Goal: Transaction & Acquisition: Book appointment/travel/reservation

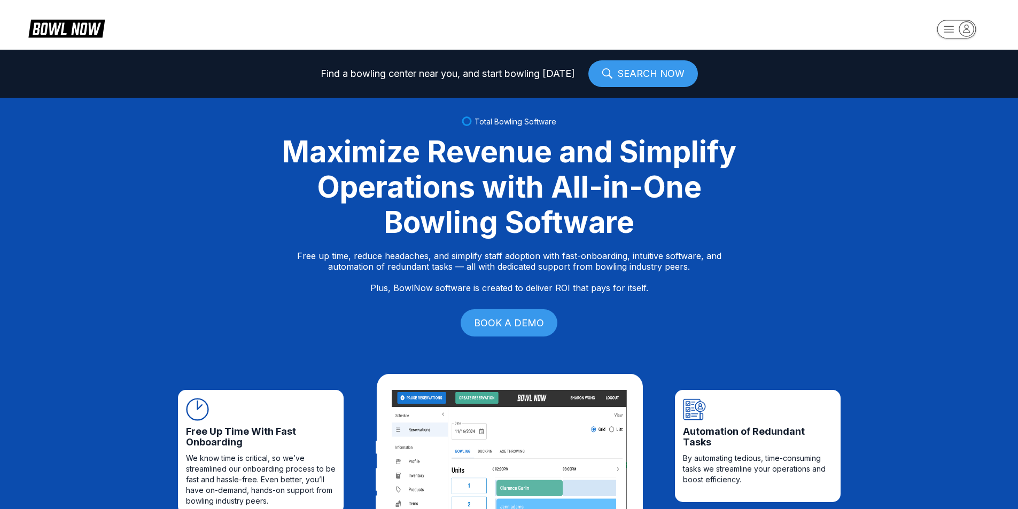
click at [972, 31] on icon "button" at bounding box center [966, 28] width 14 height 14
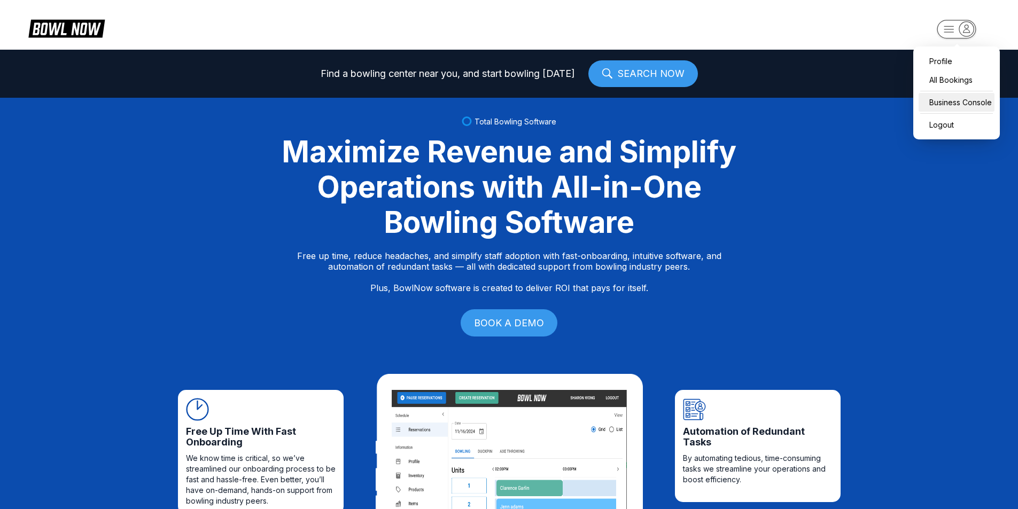
click at [957, 98] on div "Business Console" at bounding box center [957, 102] width 76 height 19
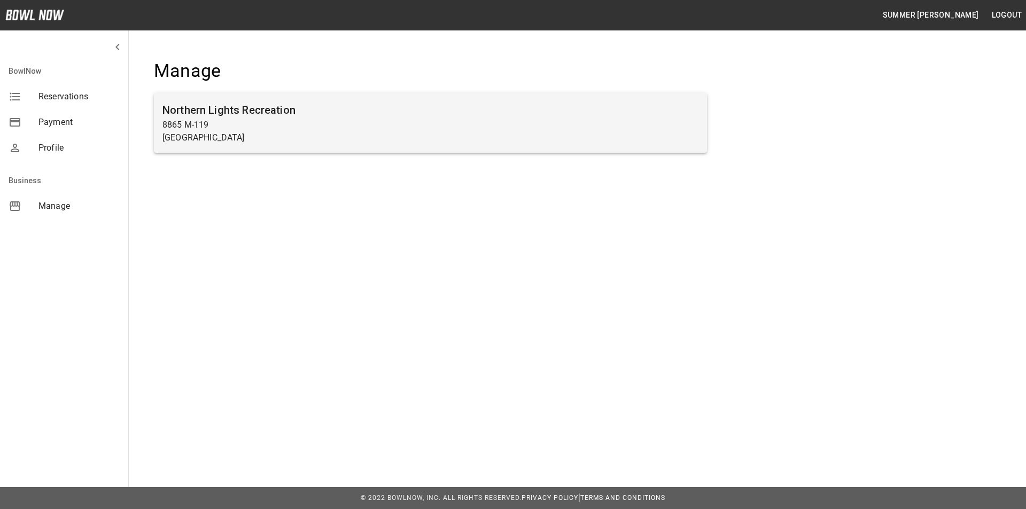
click at [427, 127] on p "8865 M-119" at bounding box center [430, 125] width 536 height 13
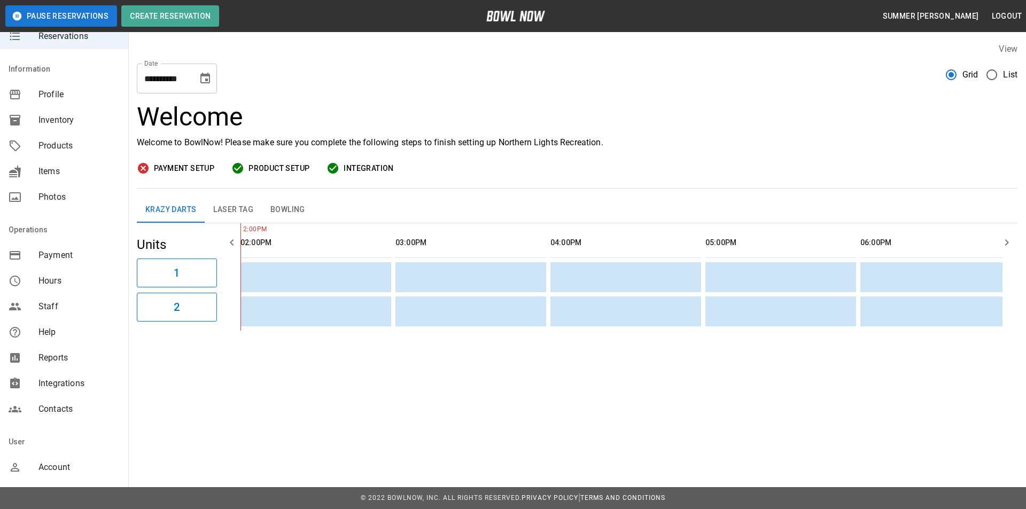
scroll to position [94, 0]
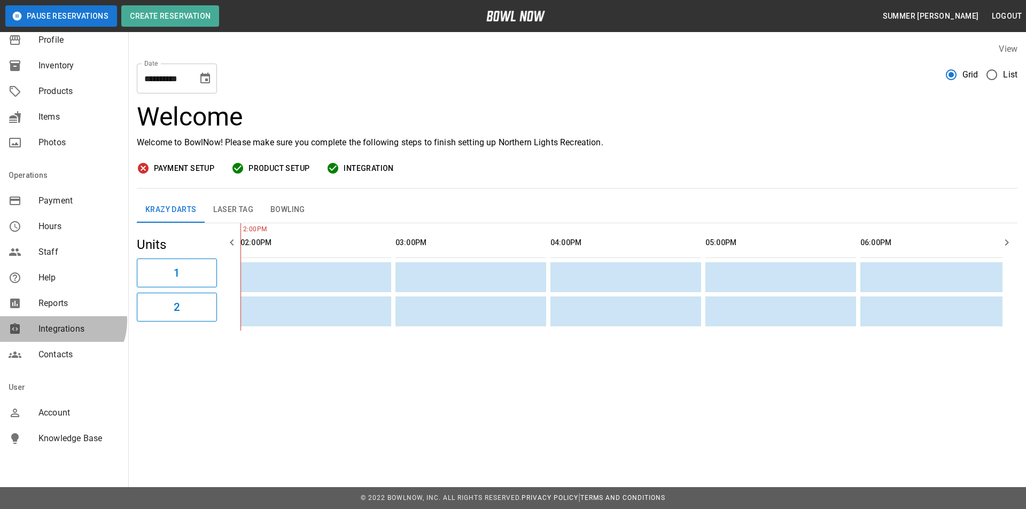
click at [61, 321] on div "Integrations" at bounding box center [64, 329] width 128 height 26
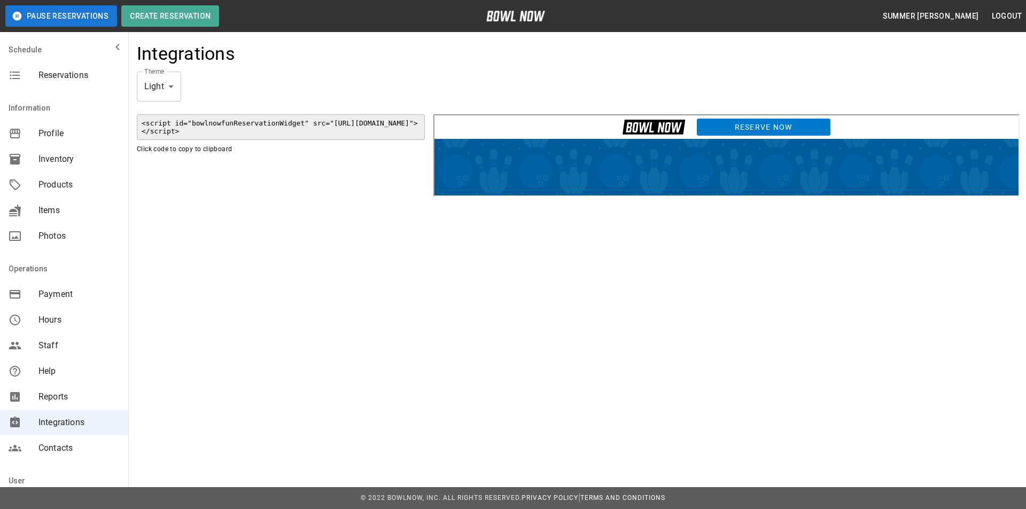
click at [733, 127] on link "Reserve Now" at bounding box center [762, 125] width 135 height 18
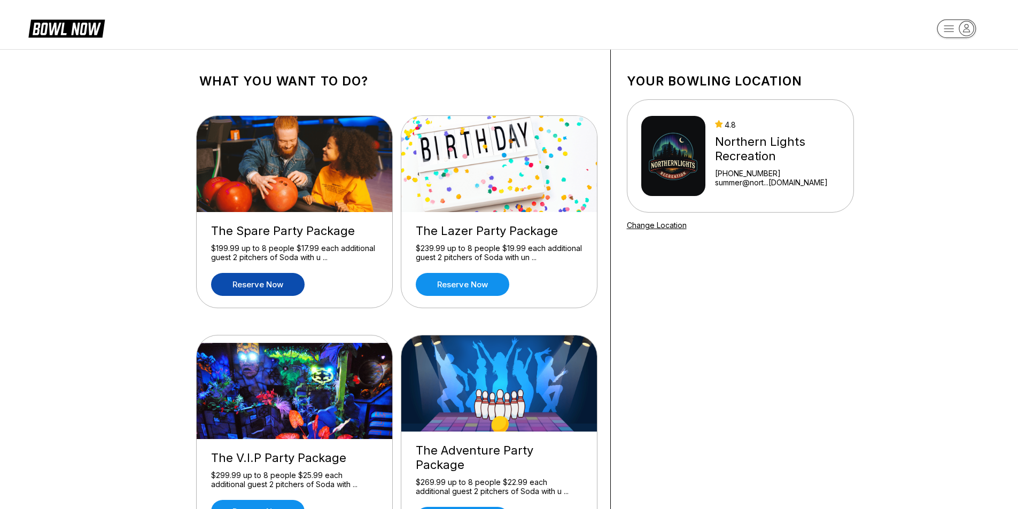
click at [245, 286] on link "Reserve now" at bounding box center [258, 284] width 94 height 23
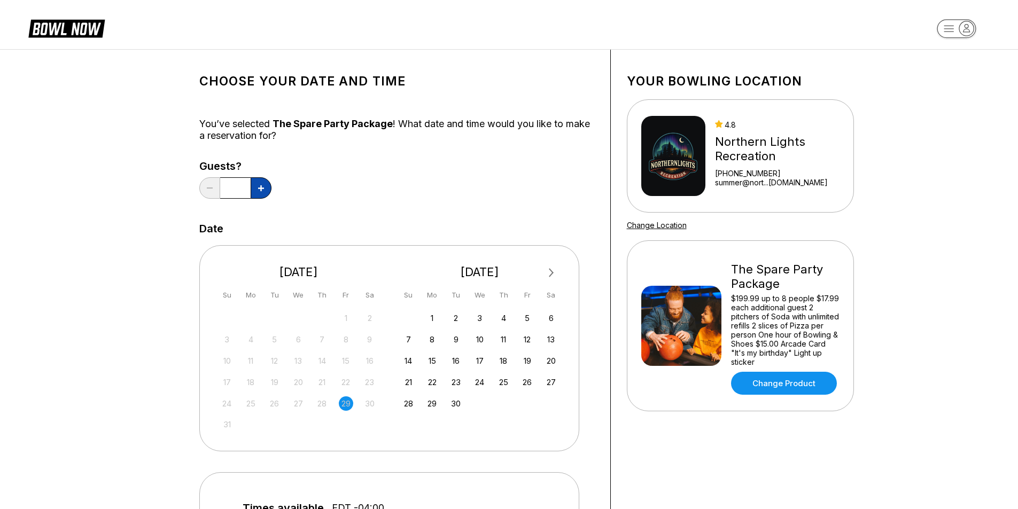
click at [267, 186] on button at bounding box center [261, 187] width 21 height 21
click at [268, 186] on button at bounding box center [261, 187] width 21 height 21
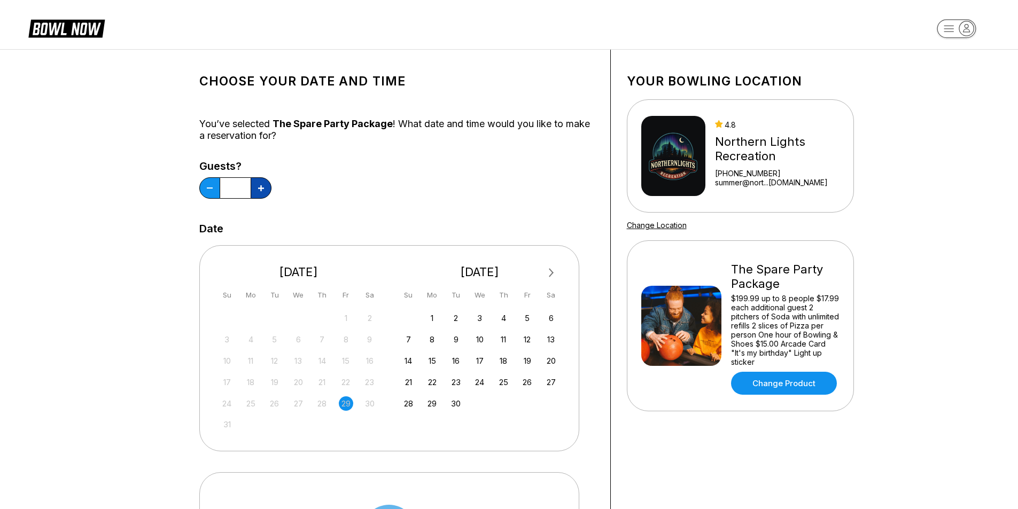
click at [268, 186] on button at bounding box center [261, 187] width 21 height 21
type input "*"
click at [550, 270] on span "Next Month" at bounding box center [550, 273] width 0 height 12
click at [550, 273] on span "Next Month" at bounding box center [550, 273] width 0 height 12
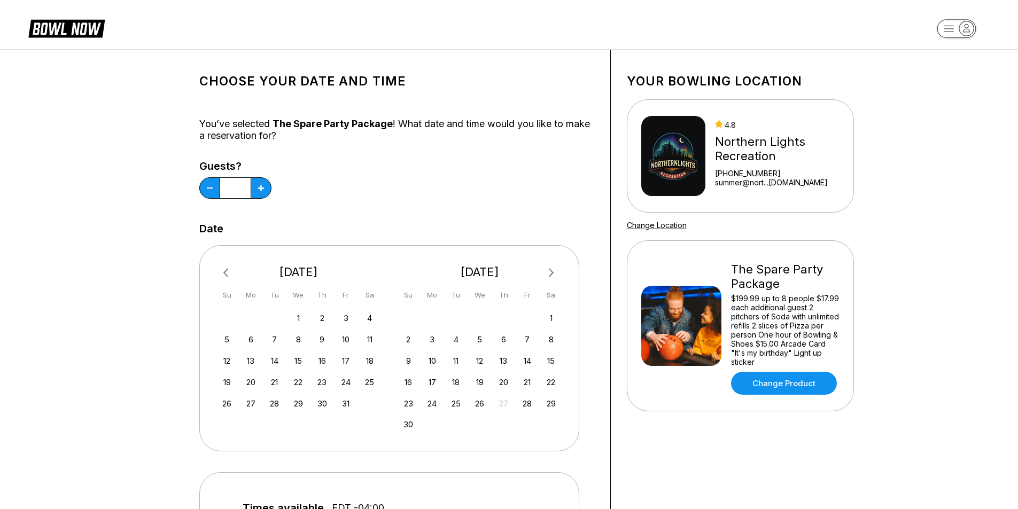
click at [550, 273] on span "Next Month" at bounding box center [550, 273] width 0 height 12
click at [527, 321] on div "5" at bounding box center [527, 318] width 14 height 14
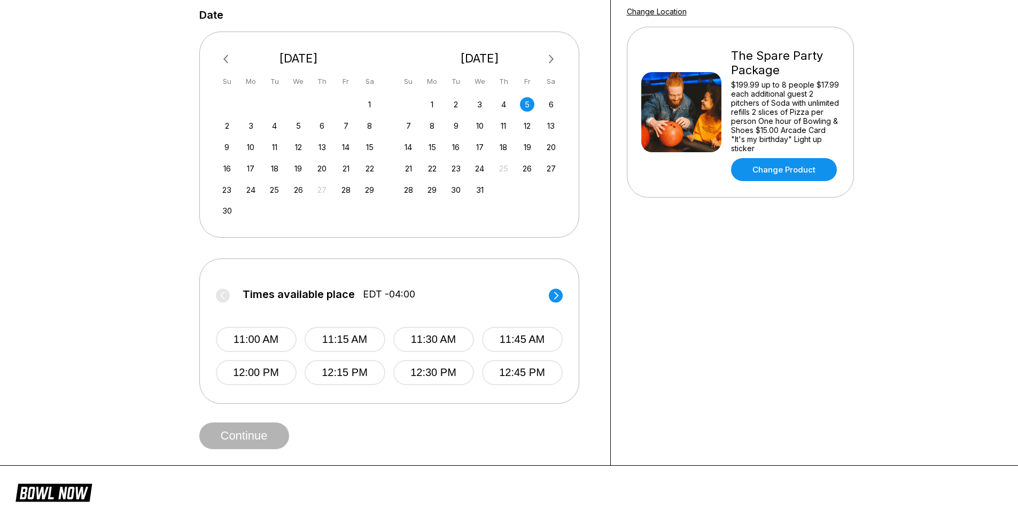
click at [557, 300] on circle at bounding box center [556, 296] width 14 height 14
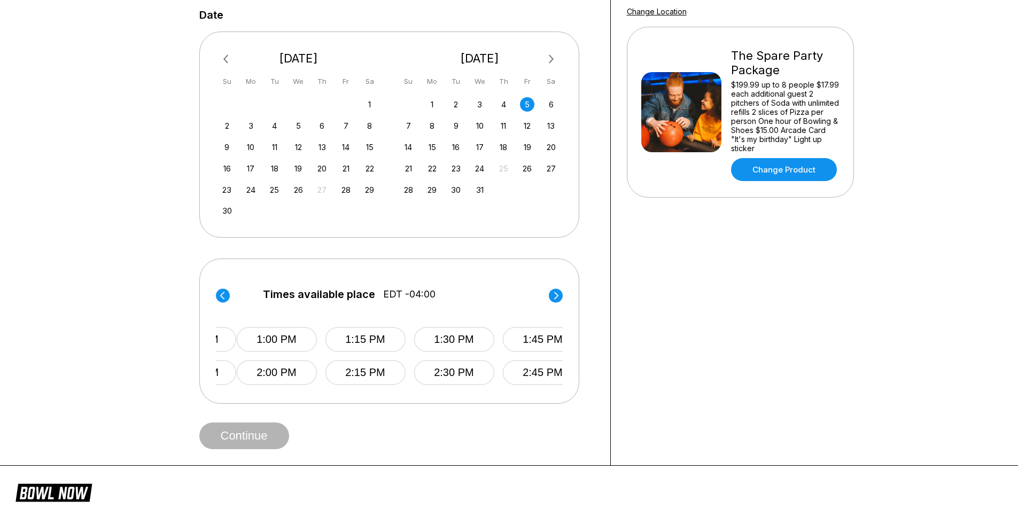
click at [557, 300] on circle at bounding box center [556, 296] width 14 height 14
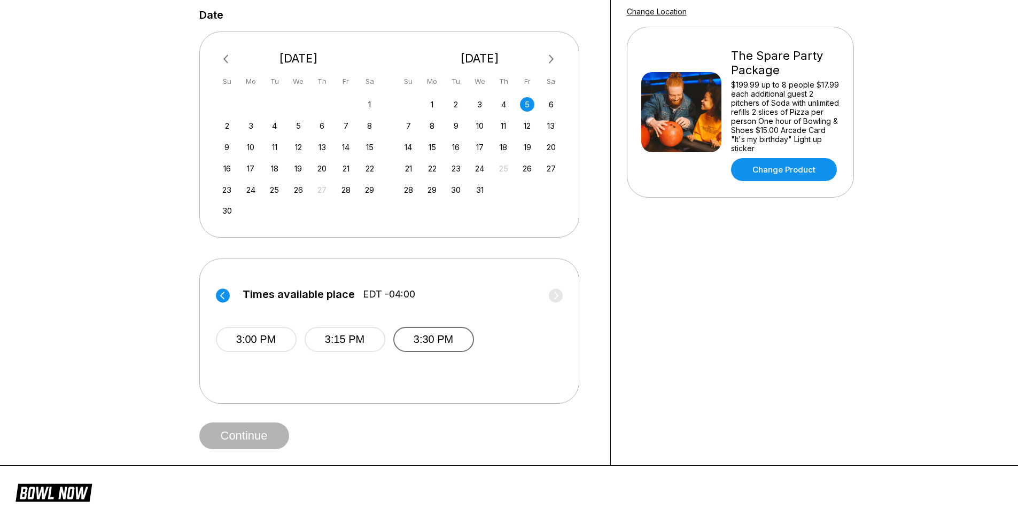
click at [440, 340] on button "3:30 PM" at bounding box center [433, 339] width 81 height 25
drag, startPoint x: 415, startPoint y: 345, endPoint x: 363, endPoint y: 364, distance: 55.6
click at [416, 344] on button "3:30 PM" at bounding box center [433, 338] width 81 height 23
